Goal: Information Seeking & Learning: Learn about a topic

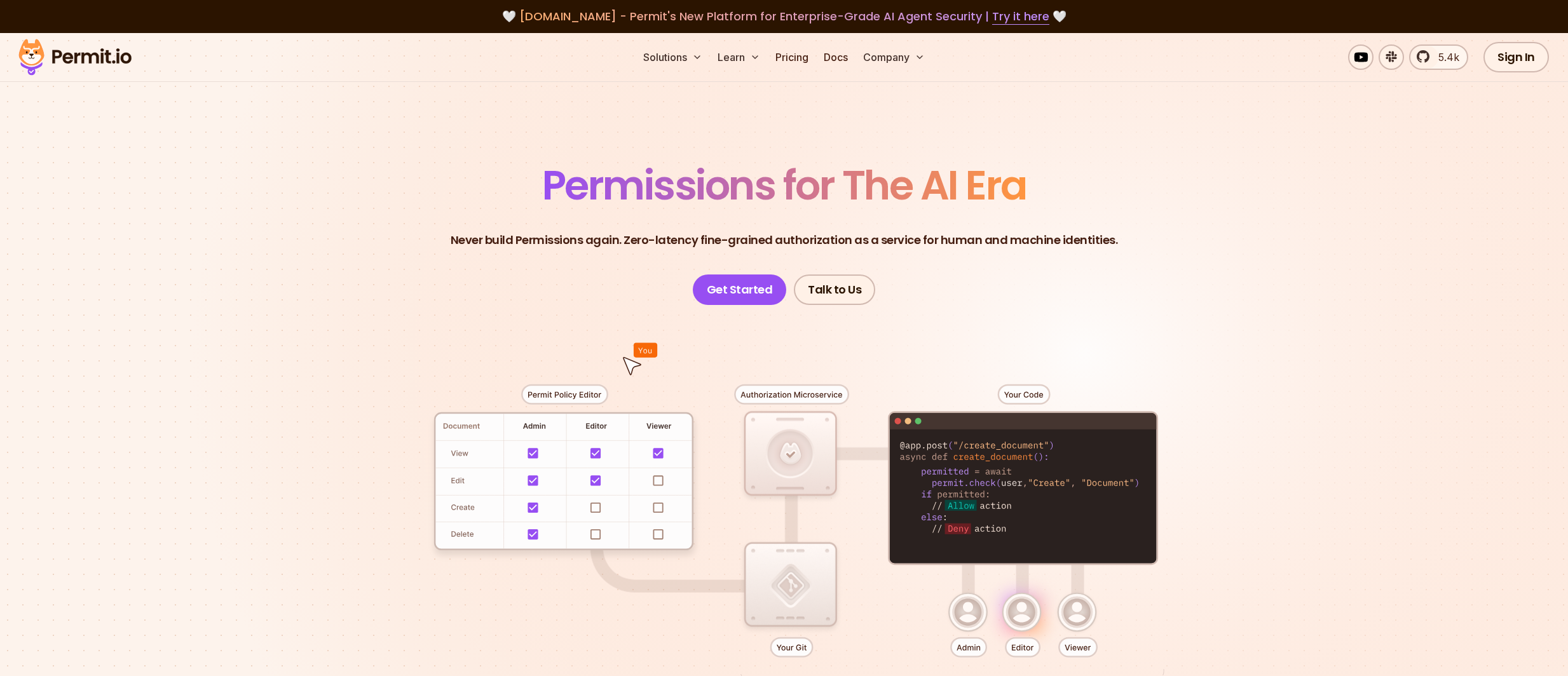
click at [1320, 384] on section "Permissions for The AI Era Never build Permissions again. Zero-latency fine-gra…" at bounding box center [784, 453] width 1568 height 839
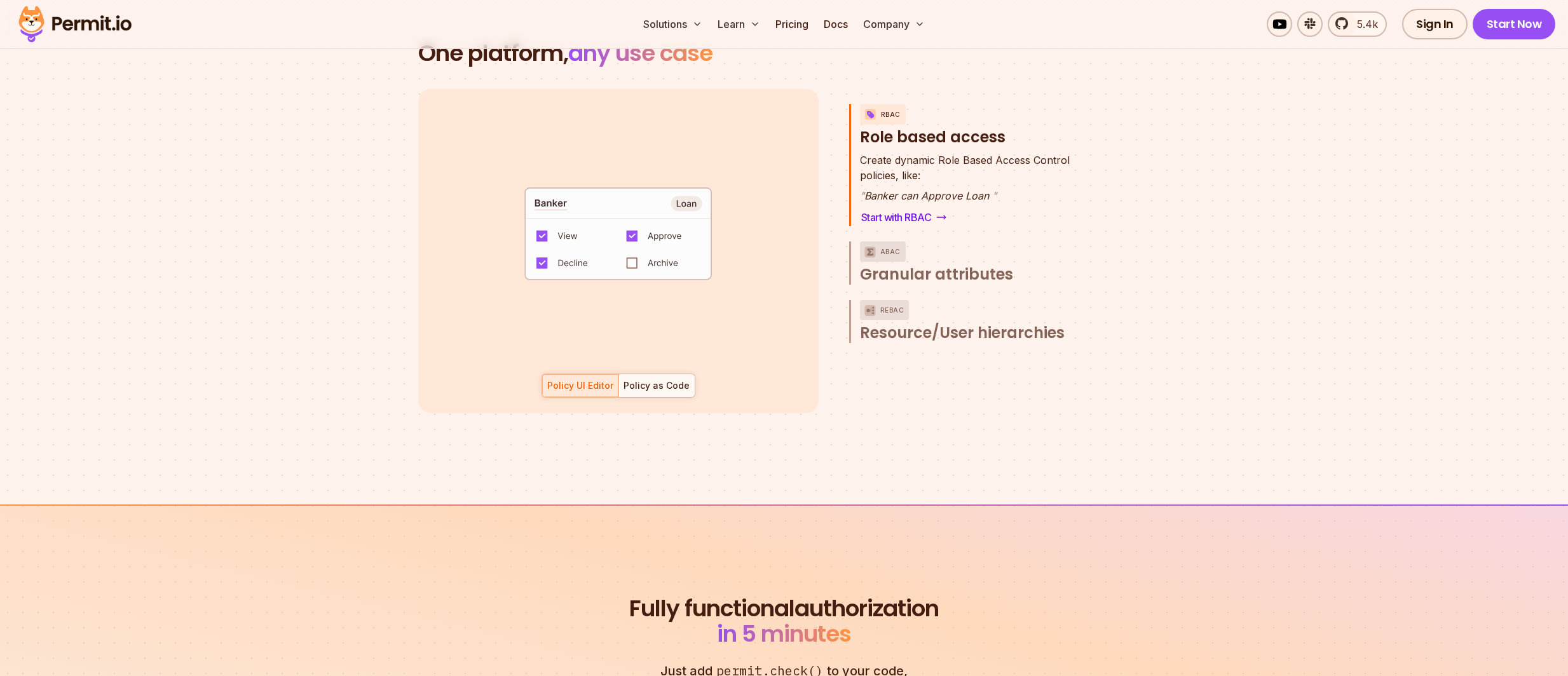
scroll to position [1877, 0]
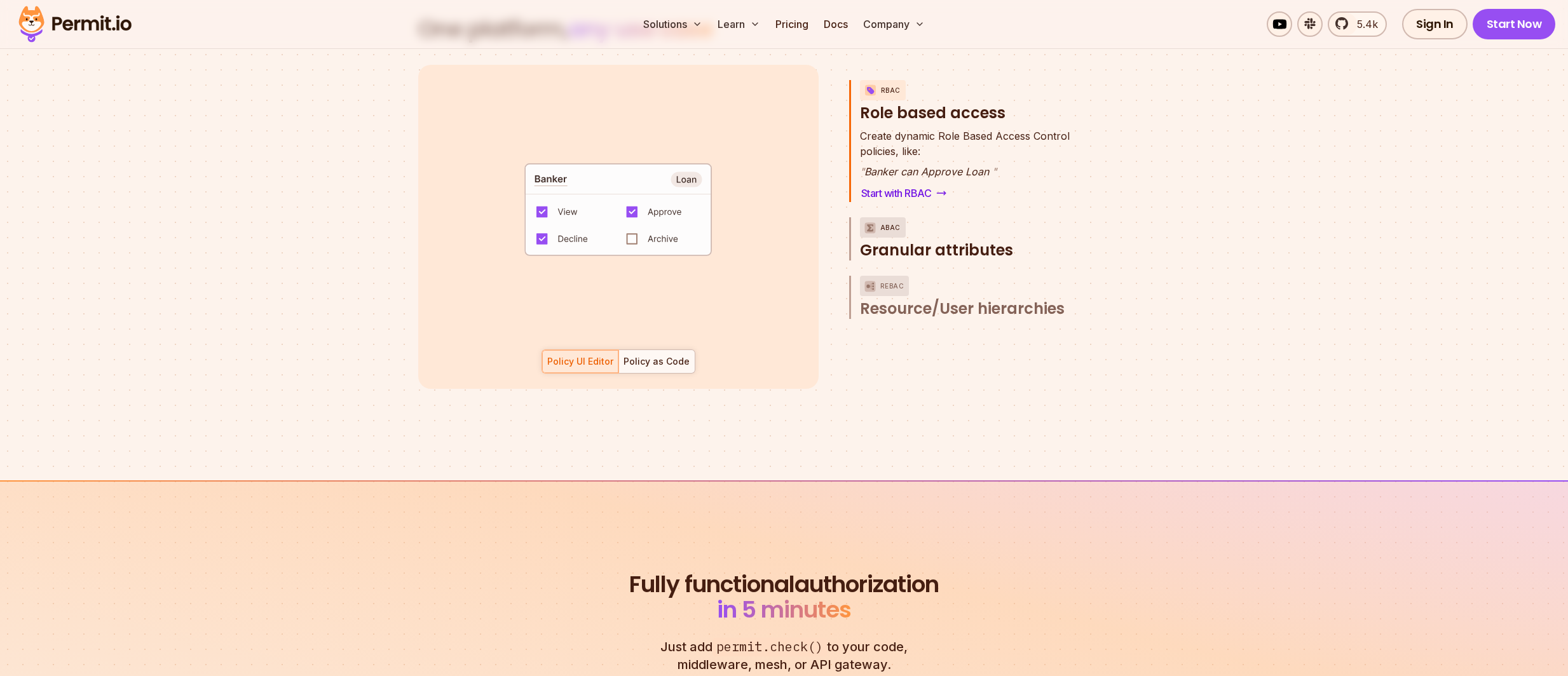
click at [941, 240] on span "Granular attributes" at bounding box center [936, 250] width 153 height 21
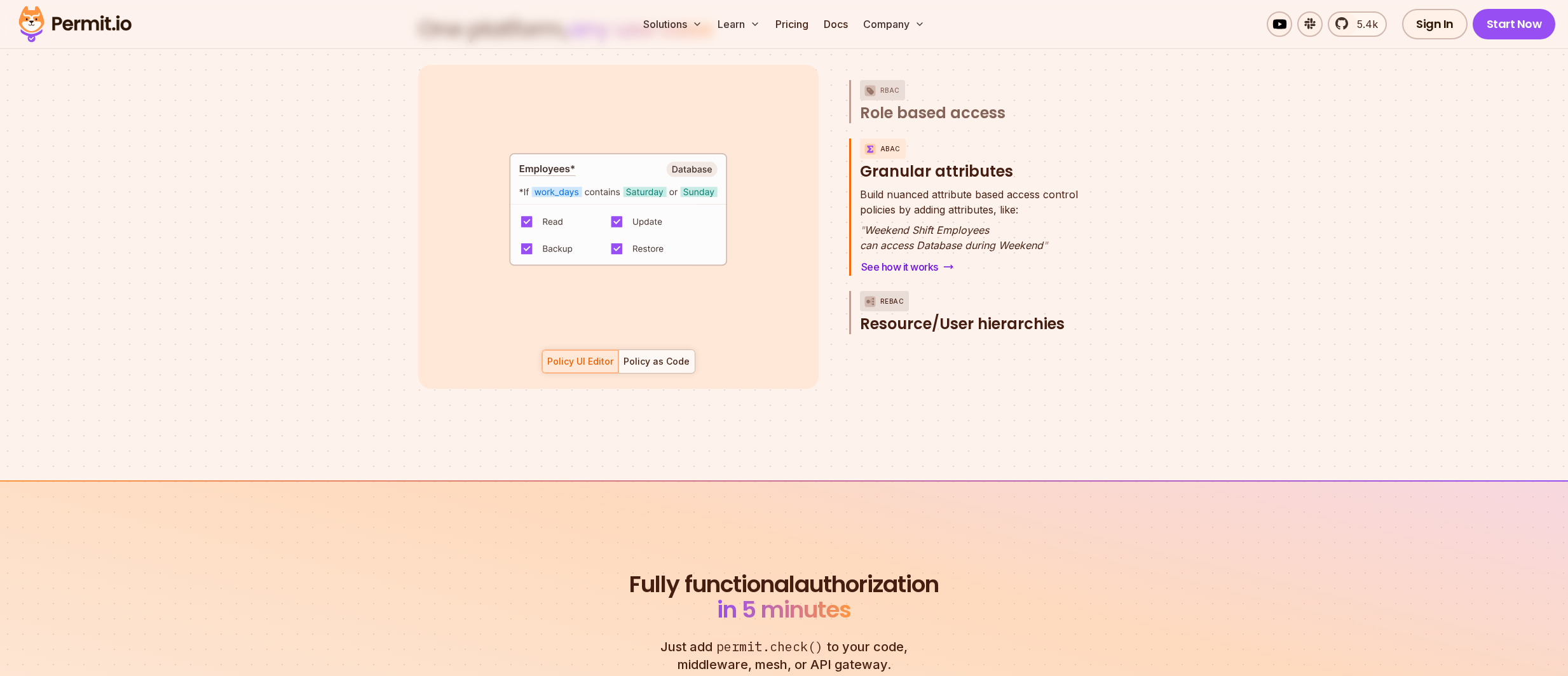
click at [960, 314] on span "Resource/User hierarchies" at bounding box center [962, 325] width 205 height 21
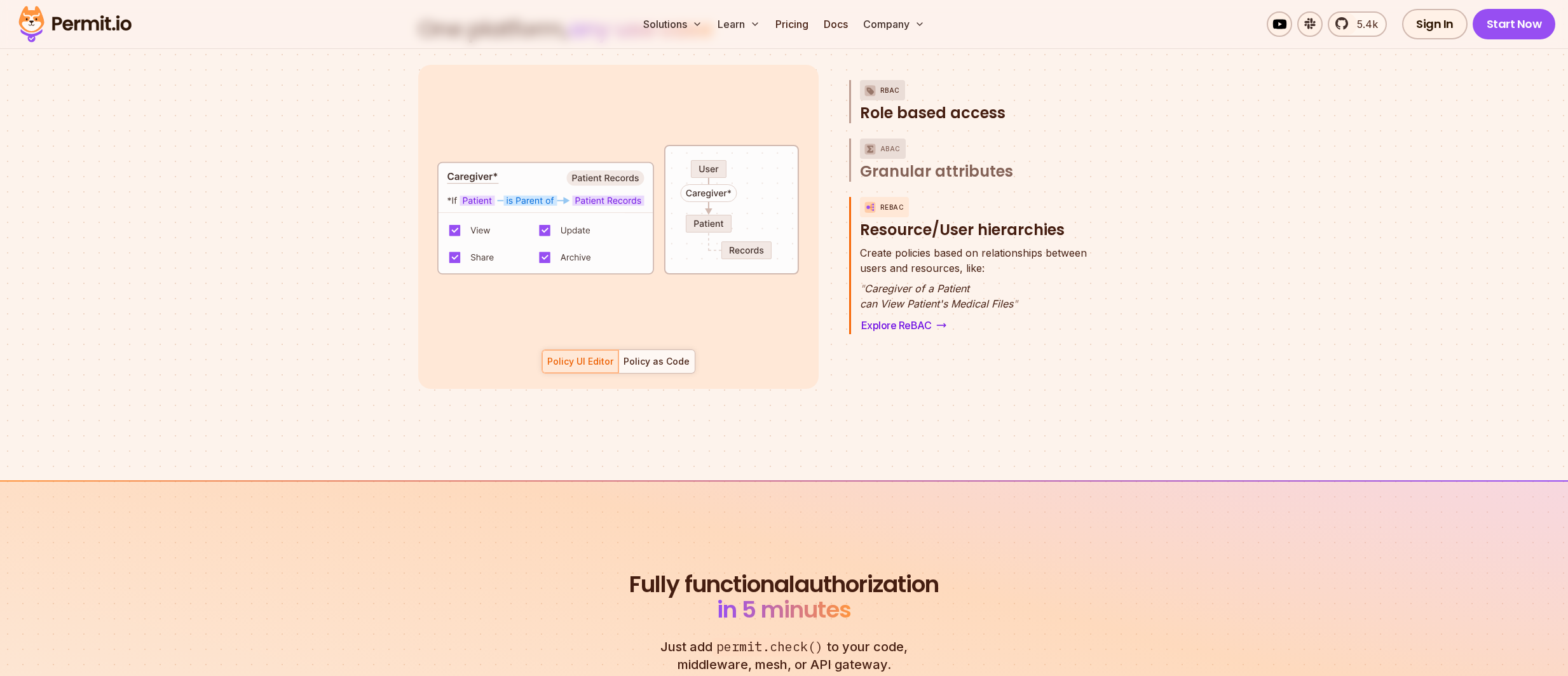
click at [942, 103] on span "Role based access" at bounding box center [933, 113] width 146 height 21
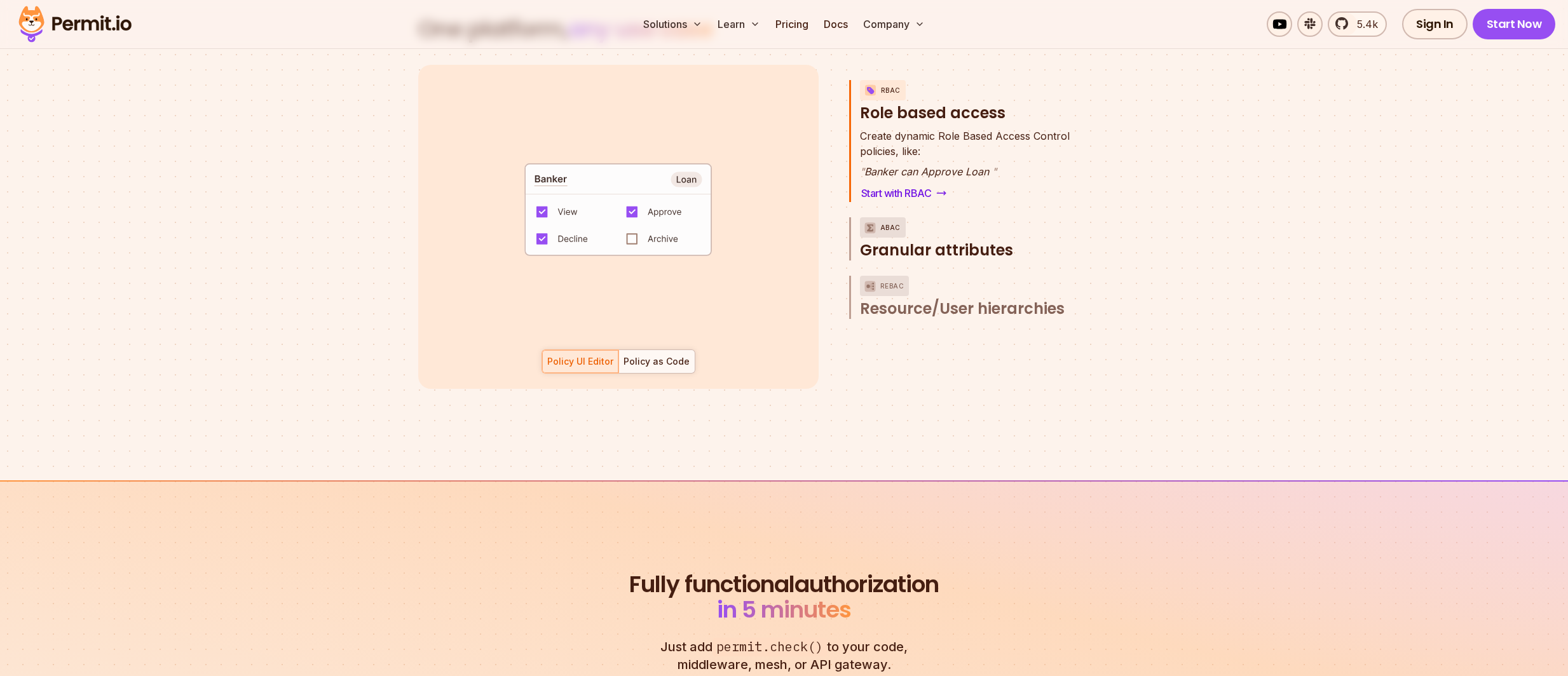
click at [950, 240] on span "Granular attributes" at bounding box center [936, 250] width 153 height 21
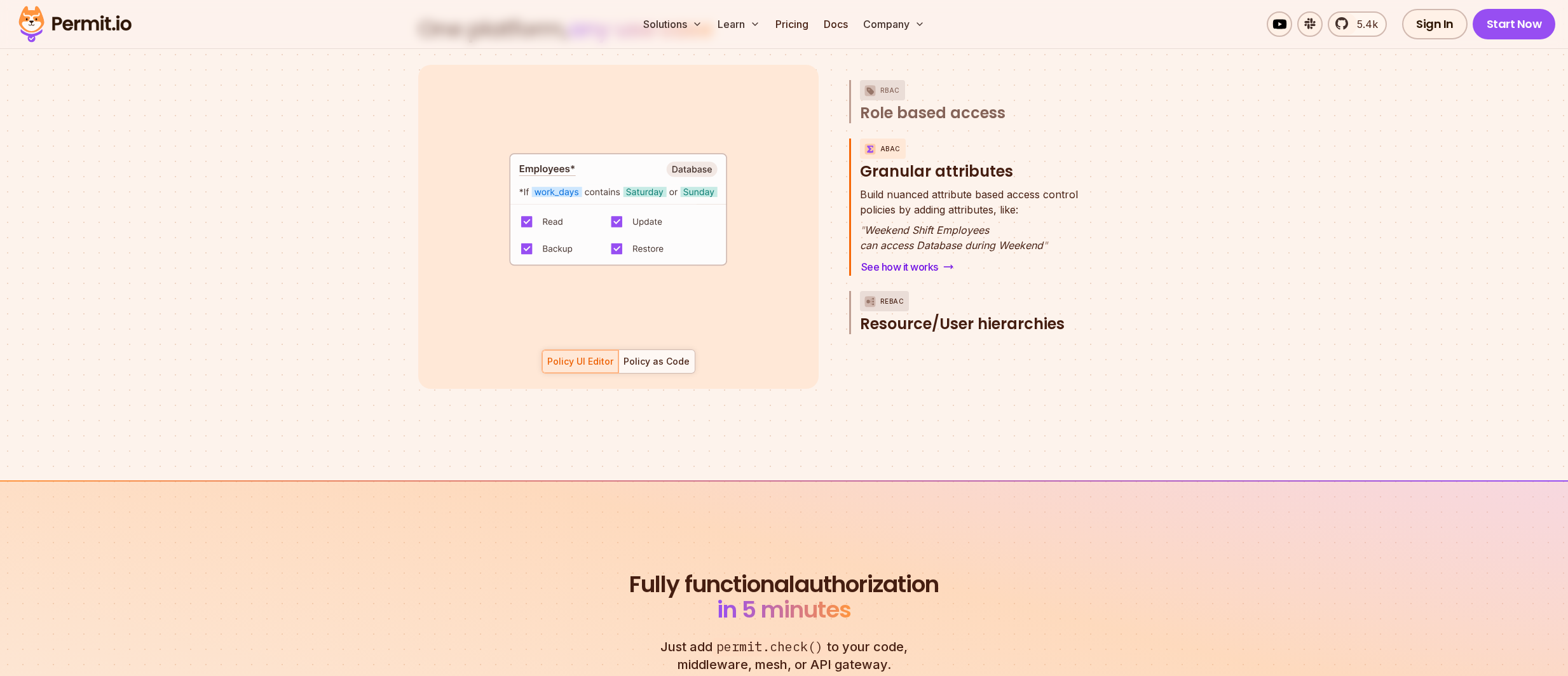
click at [962, 314] on span "Resource/User hierarchies" at bounding box center [962, 325] width 205 height 21
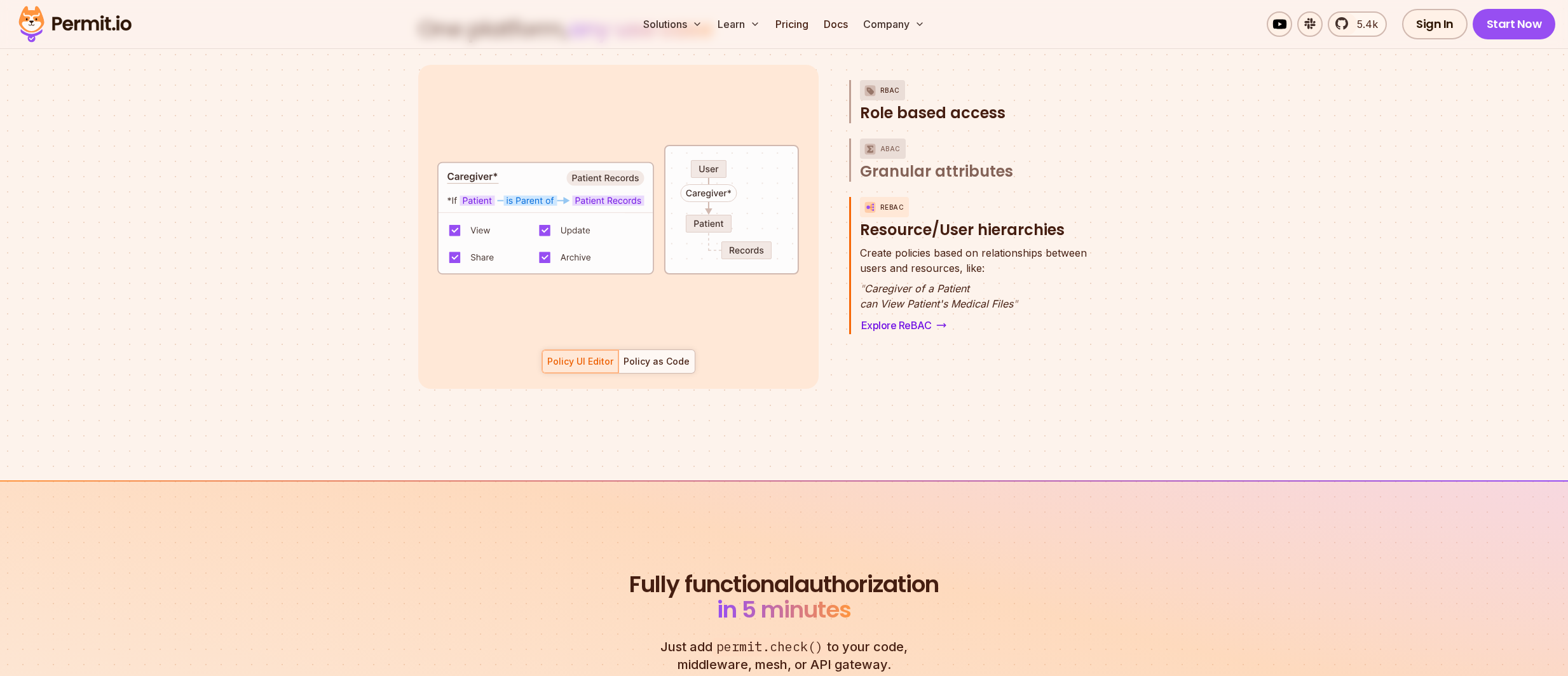
click at [952, 103] on span "Role based access" at bounding box center [933, 113] width 146 height 21
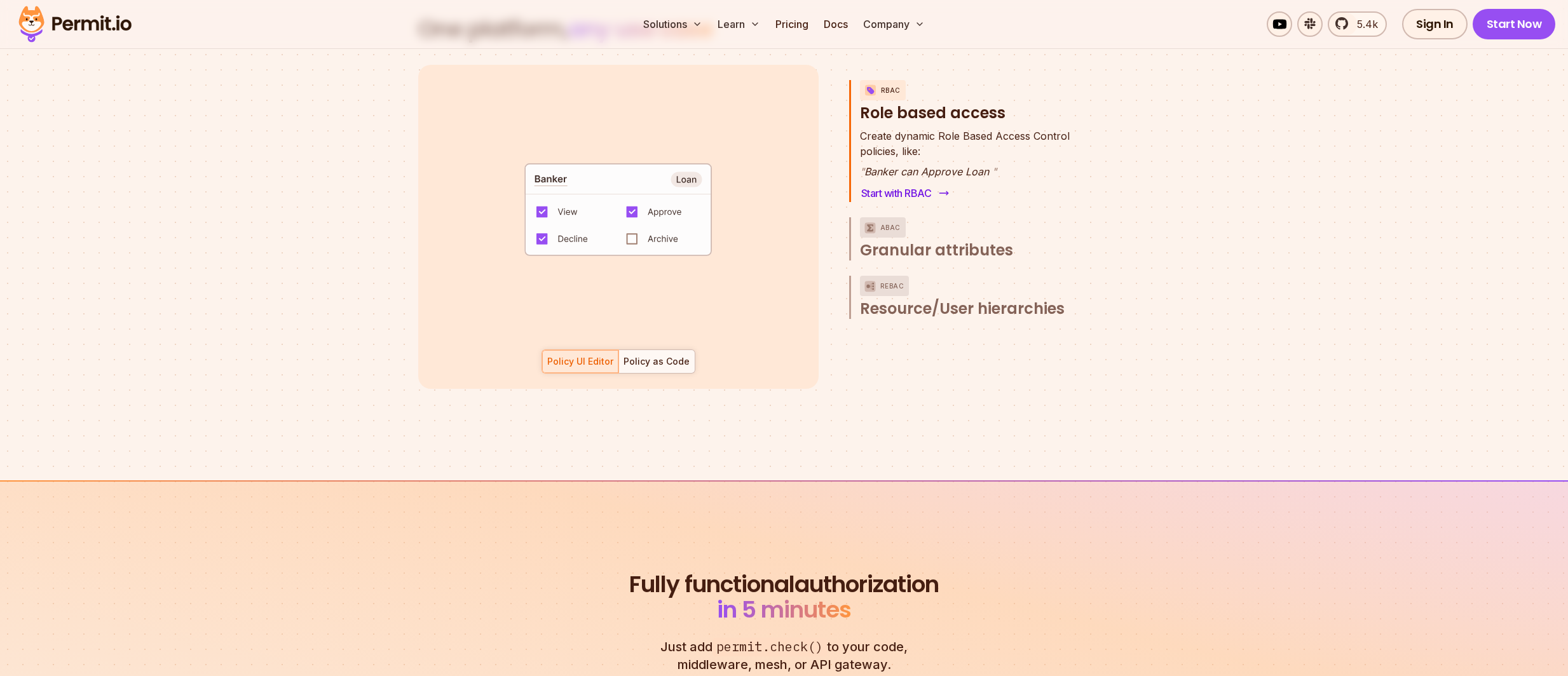
click at [910, 184] on link "Start with RBAC" at bounding box center [904, 193] width 88 height 18
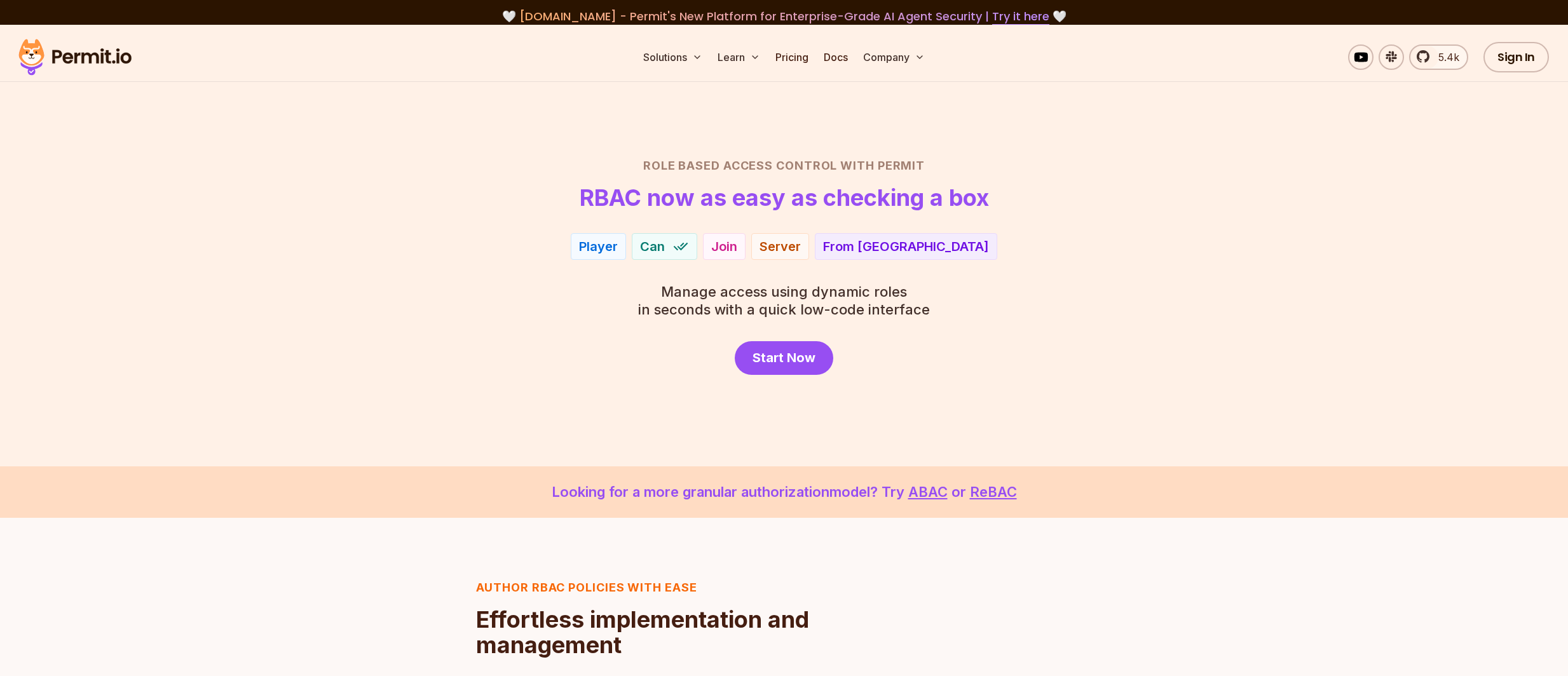
click at [665, 248] on span "Can" at bounding box center [653, 247] width 25 height 18
click at [801, 250] on div "Server" at bounding box center [780, 247] width 41 height 18
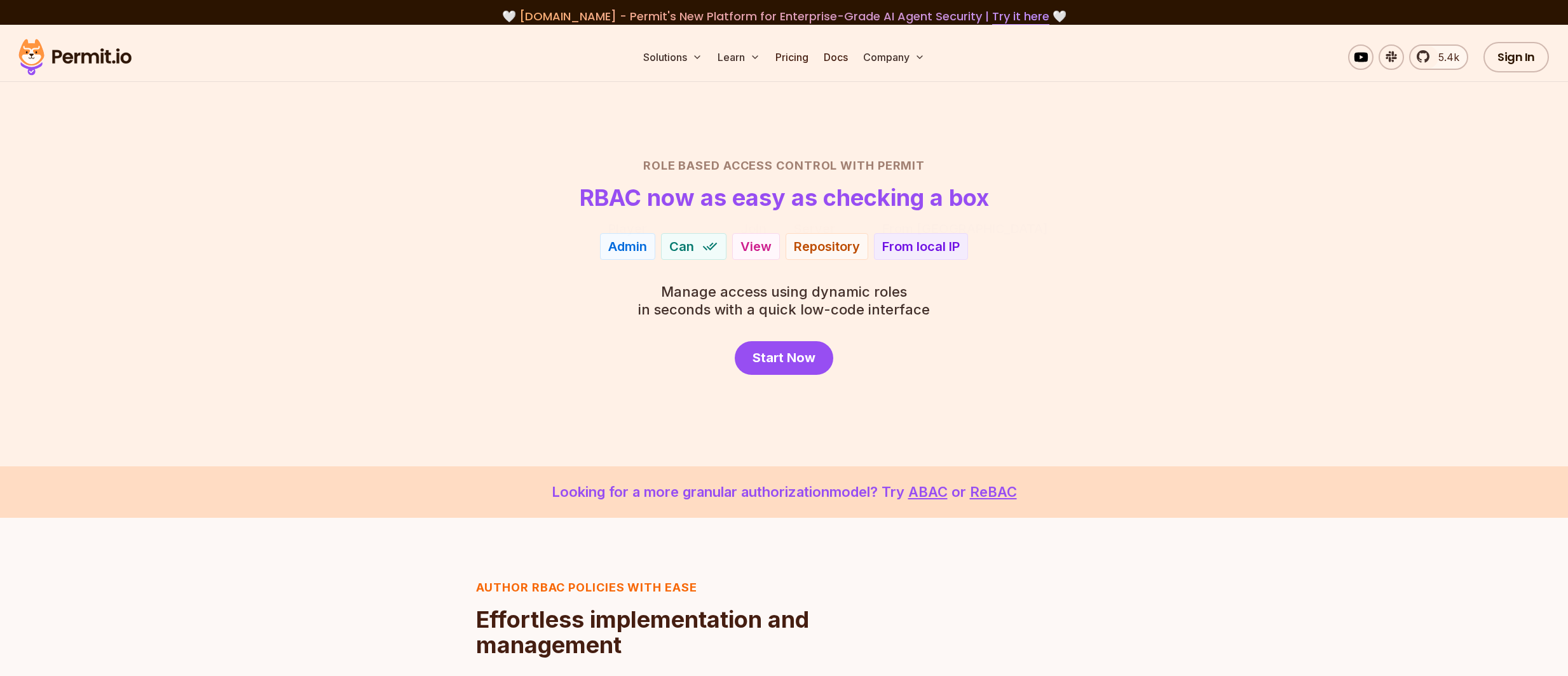
click at [1062, 291] on div "Role Based Access Control with Permit RBAC now as easy as checking a box Player…" at bounding box center [785, 265] width 890 height 218
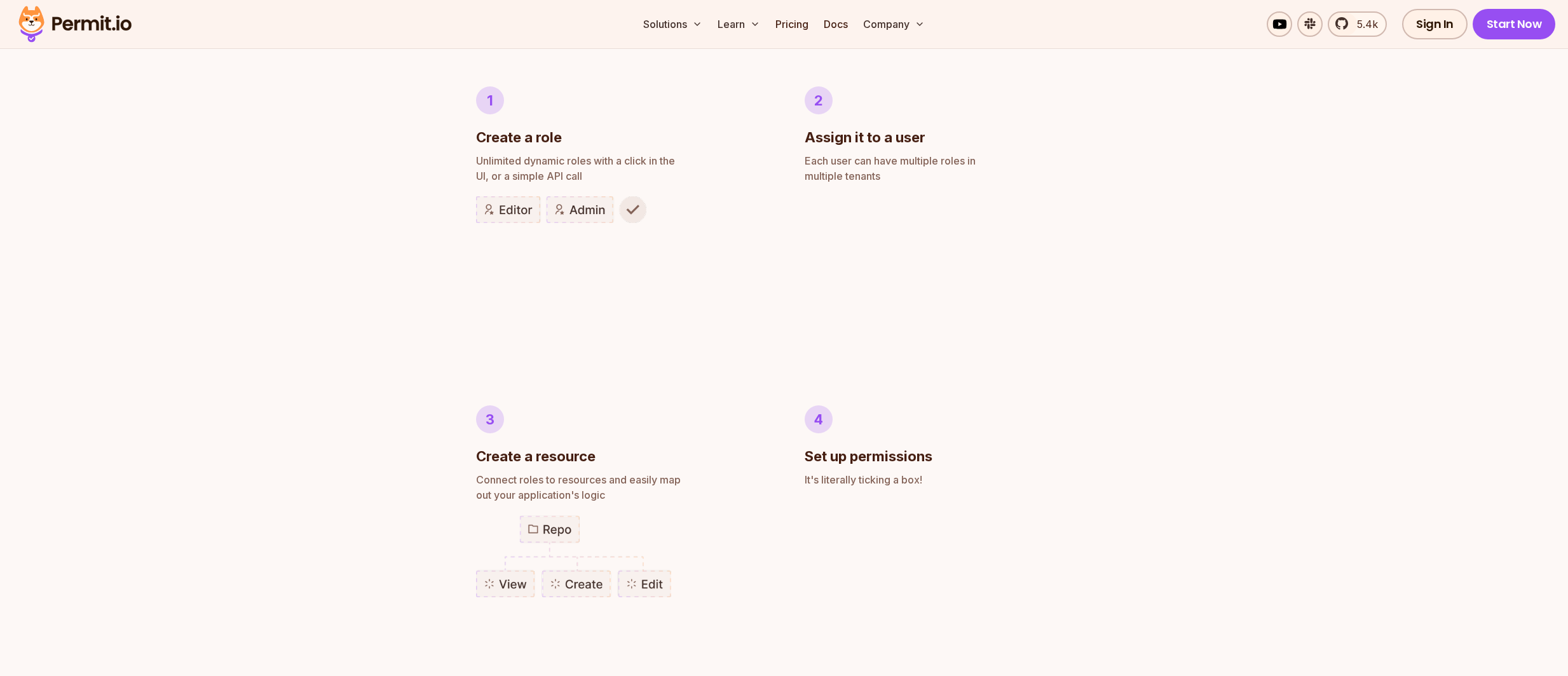
scroll to position [731, 0]
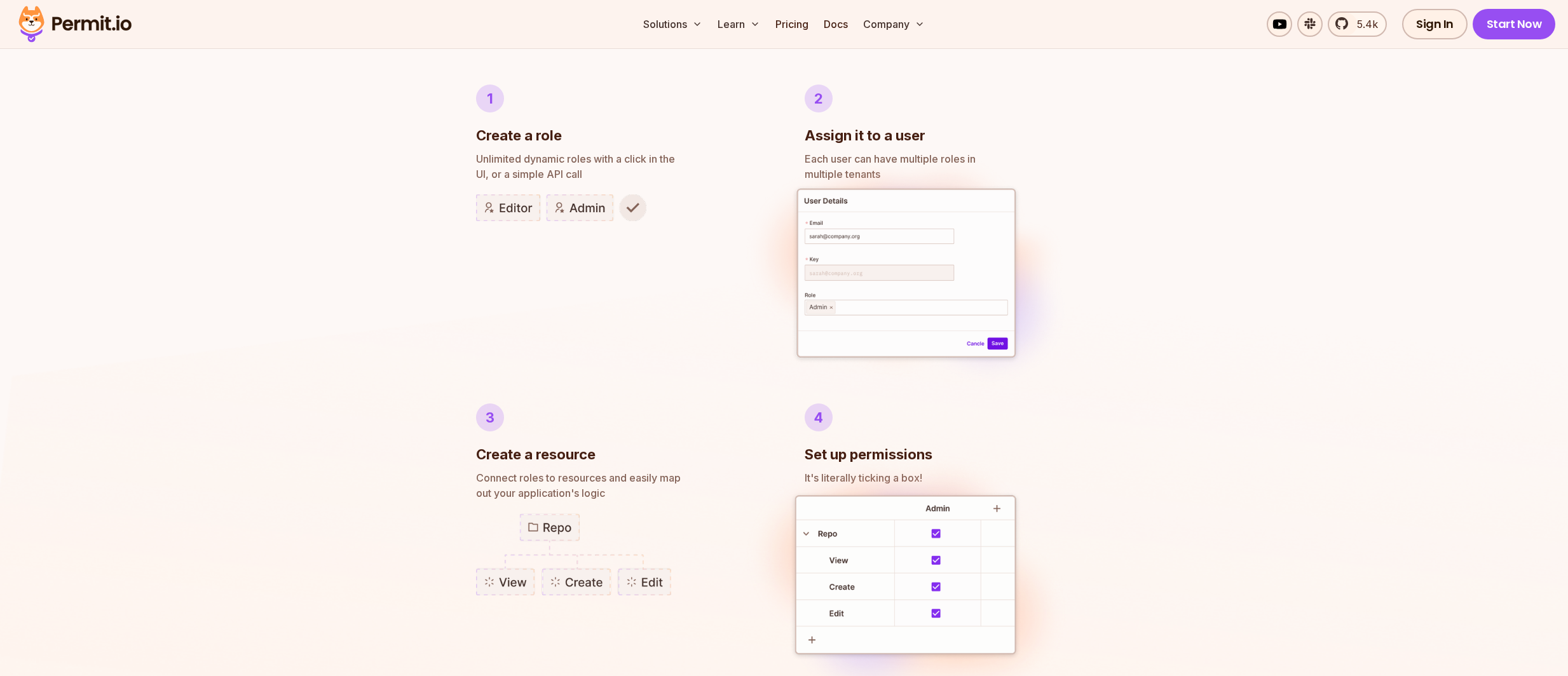
click at [507, 207] on img at bounding box center [561, 208] width 171 height 27
click at [631, 212] on img at bounding box center [561, 208] width 171 height 27
click at [364, 356] on img at bounding box center [784, 638] width 1568 height 955
click at [1296, 361] on img at bounding box center [784, 638] width 1568 height 955
click at [406, 293] on img at bounding box center [784, 638] width 1568 height 955
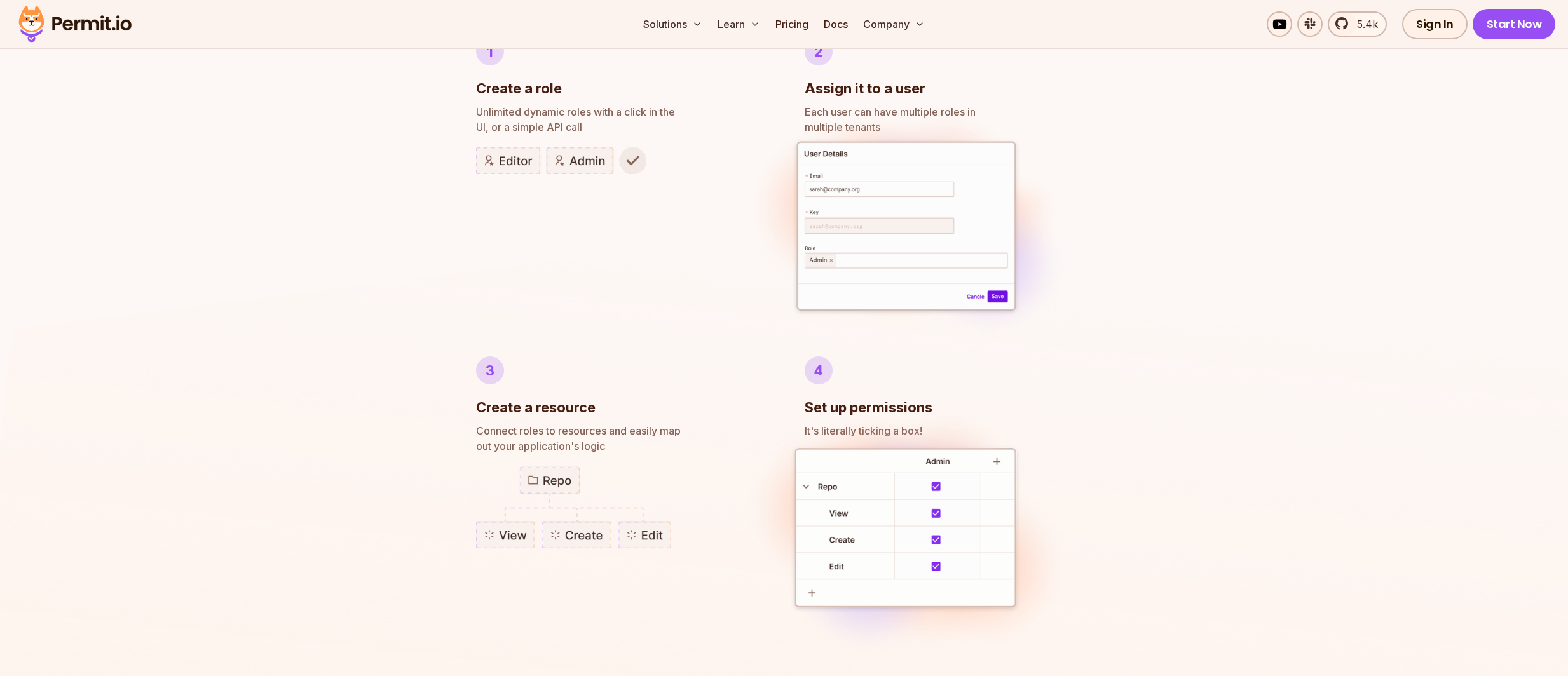
scroll to position [780, 0]
click at [507, 162] on img at bounding box center [561, 159] width 171 height 27
click at [637, 153] on img at bounding box center [561, 159] width 171 height 27
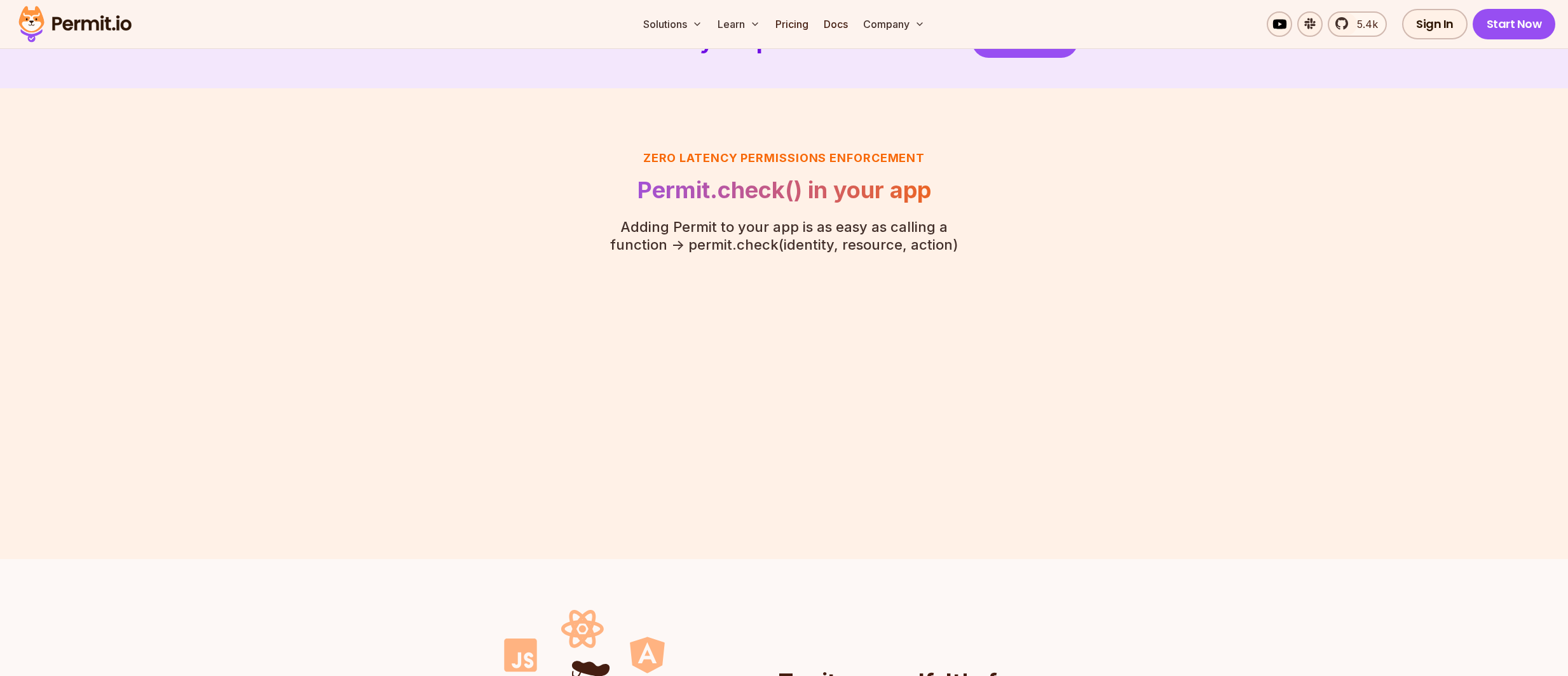
scroll to position [2888, 0]
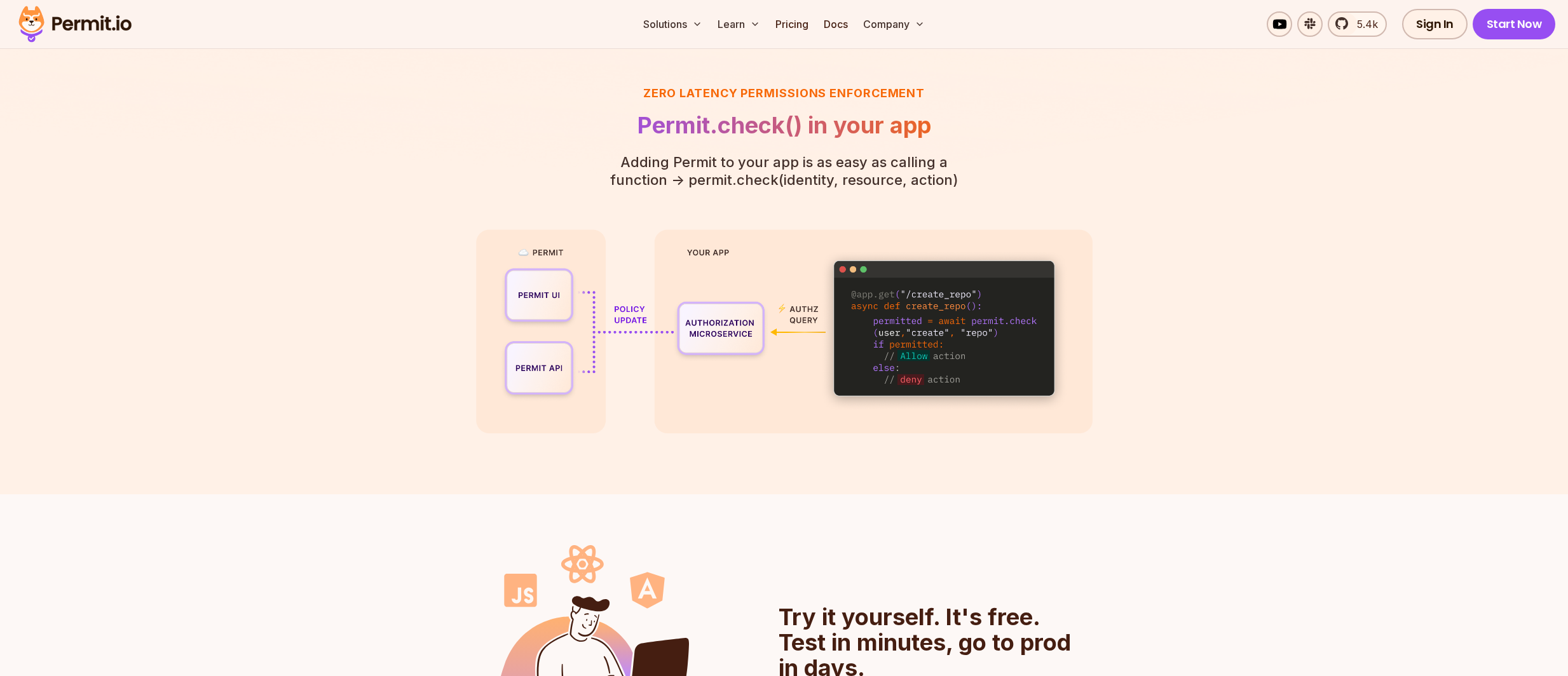
click at [724, 132] on h2 "Permit.check() in your app" at bounding box center [785, 125] width 388 height 25
